Goal: Navigation & Orientation: Find specific page/section

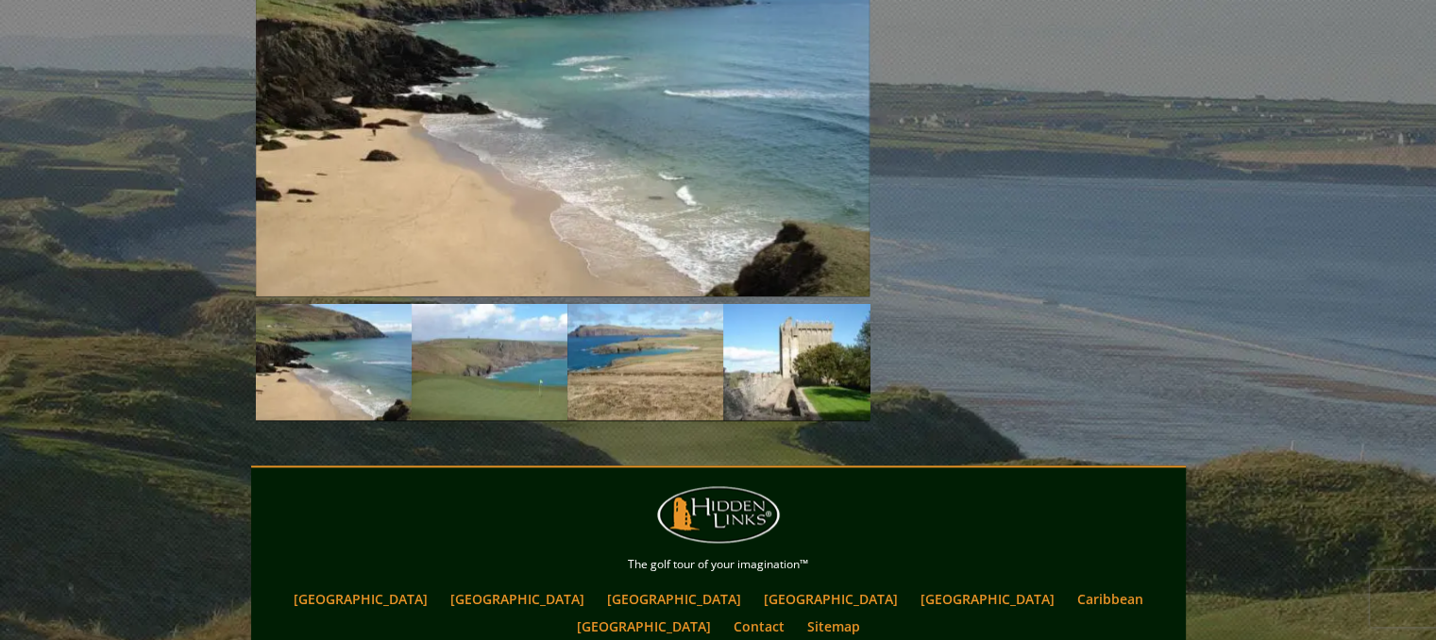
scroll to position [2296, 0]
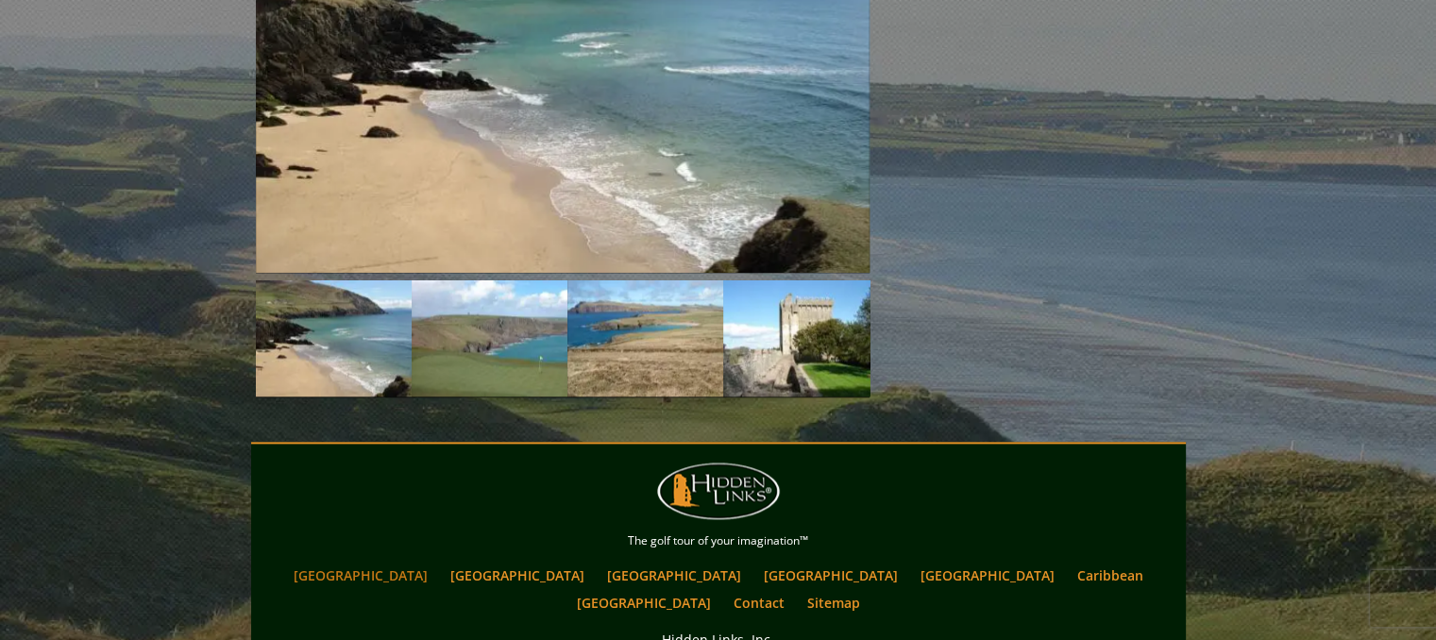
click at [437, 562] on link "[GEOGRAPHIC_DATA]" at bounding box center [360, 575] width 153 height 27
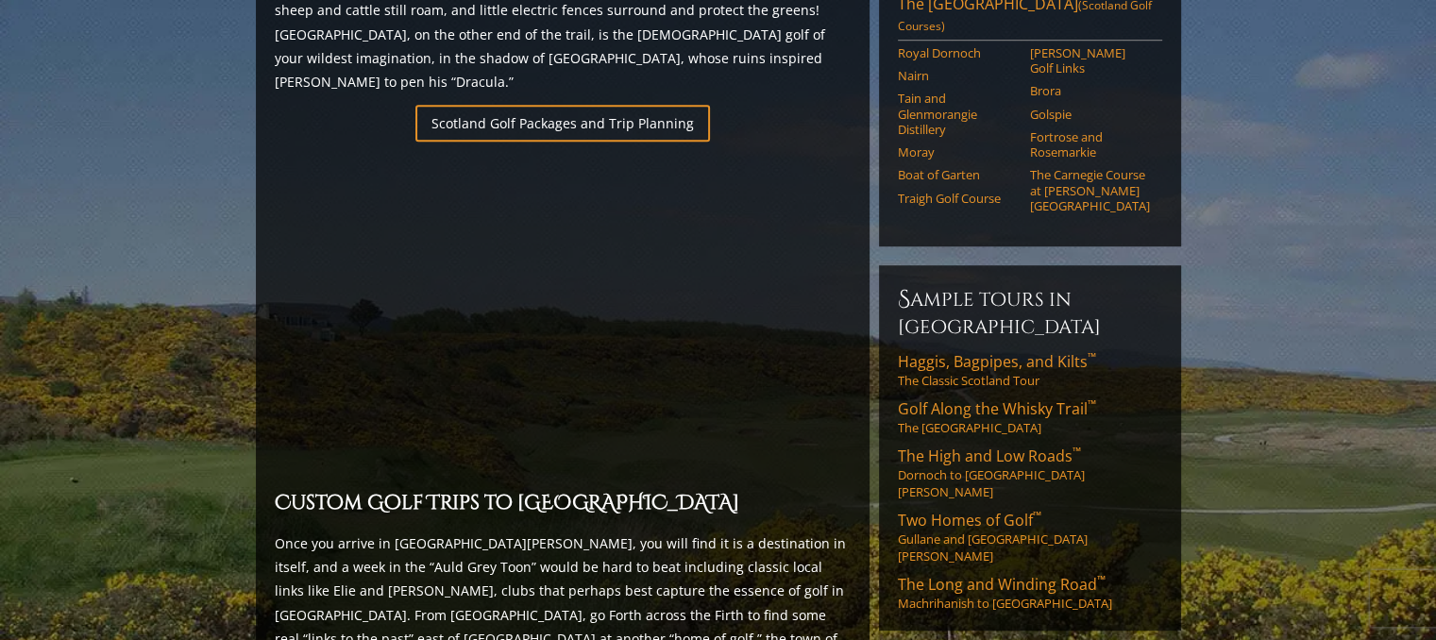
scroll to position [1350, 0]
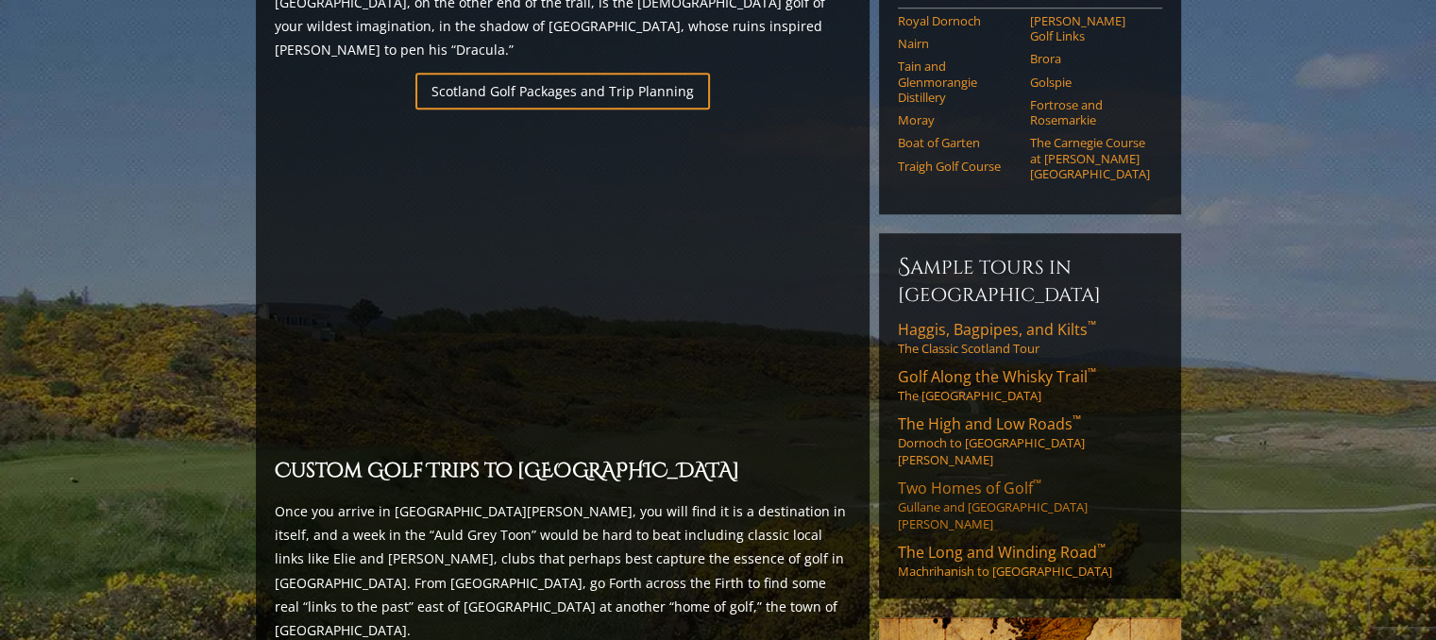
click at [938, 478] on span "Two Homes of Golf ™" at bounding box center [969, 488] width 143 height 21
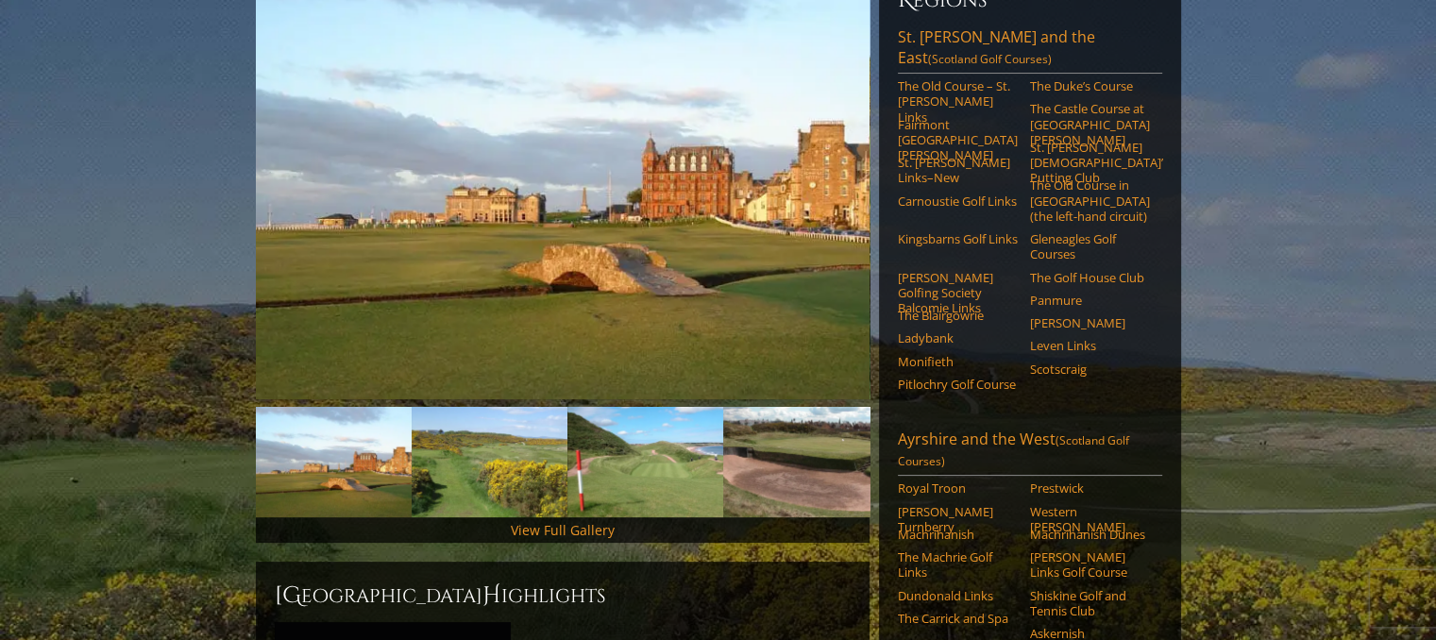
scroll to position [0, 0]
